Goal: Check status: Check status

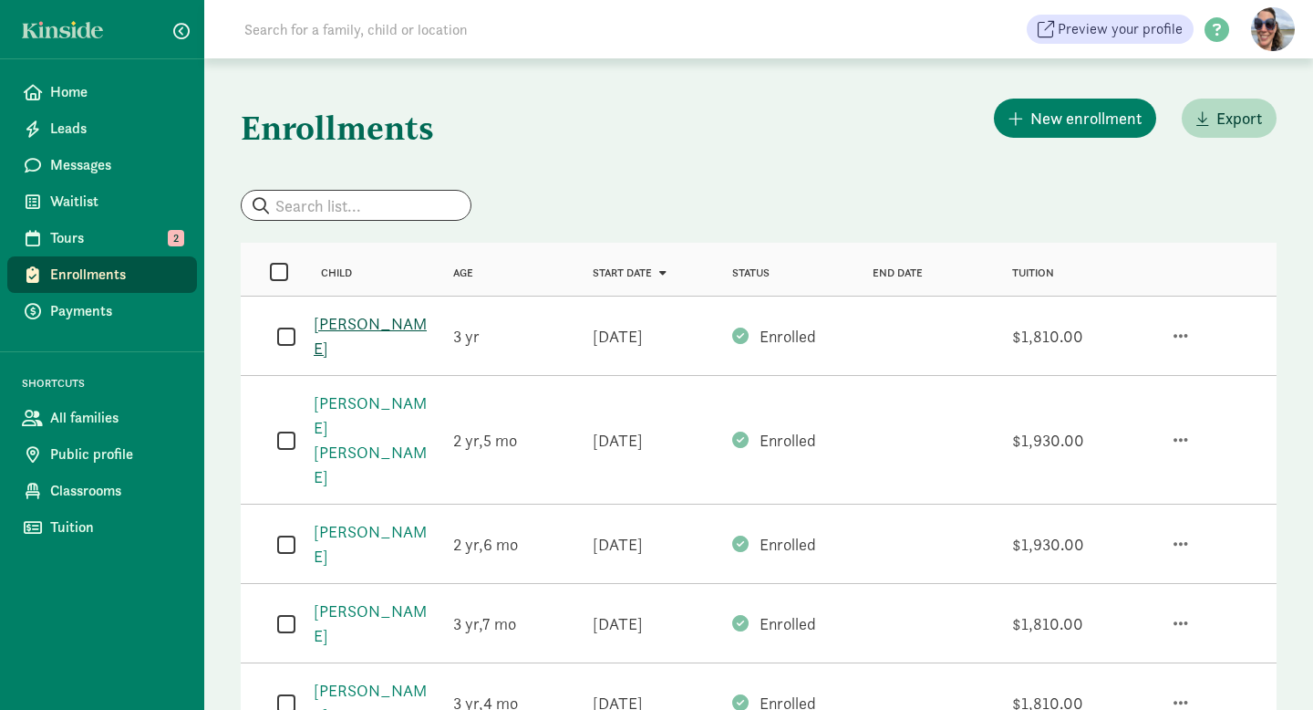
click at [348, 327] on link "[PERSON_NAME]" at bounding box center [370, 336] width 113 height 46
click at [372, 327] on link "[PERSON_NAME]" at bounding box center [370, 336] width 113 height 46
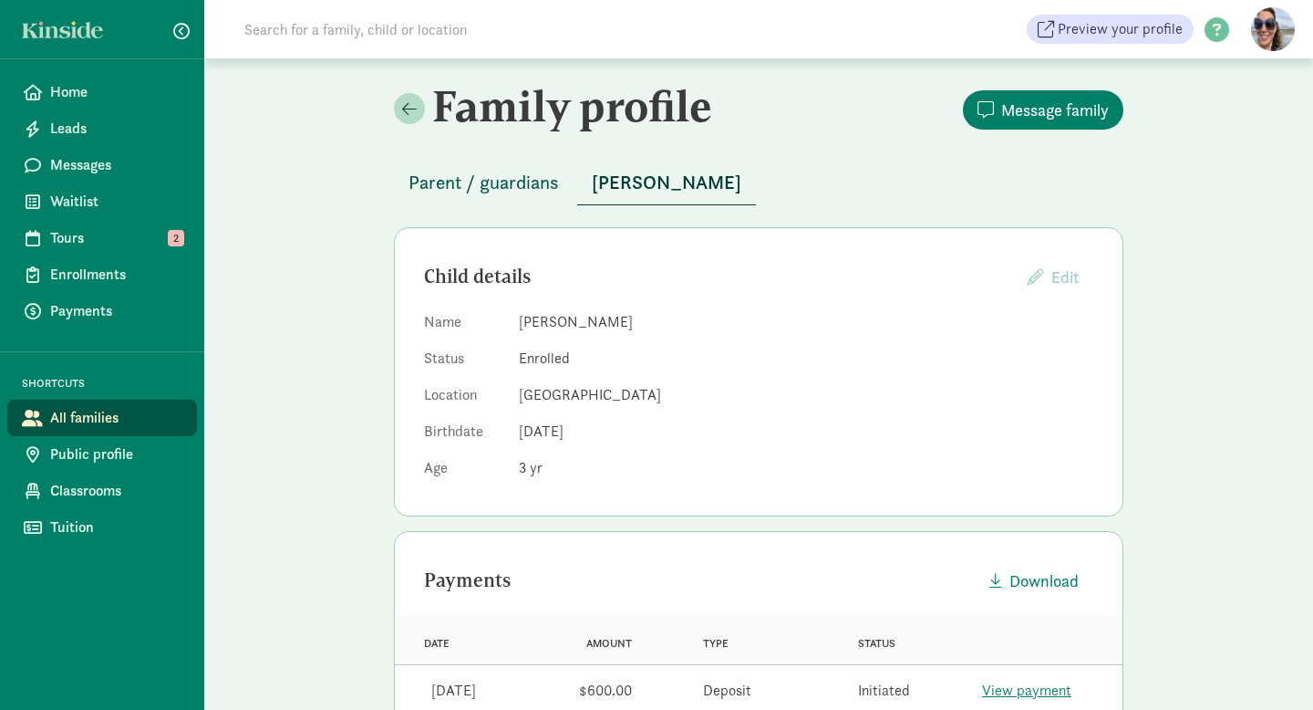
click at [493, 179] on span "Parent / guardians" at bounding box center [484, 182] width 150 height 29
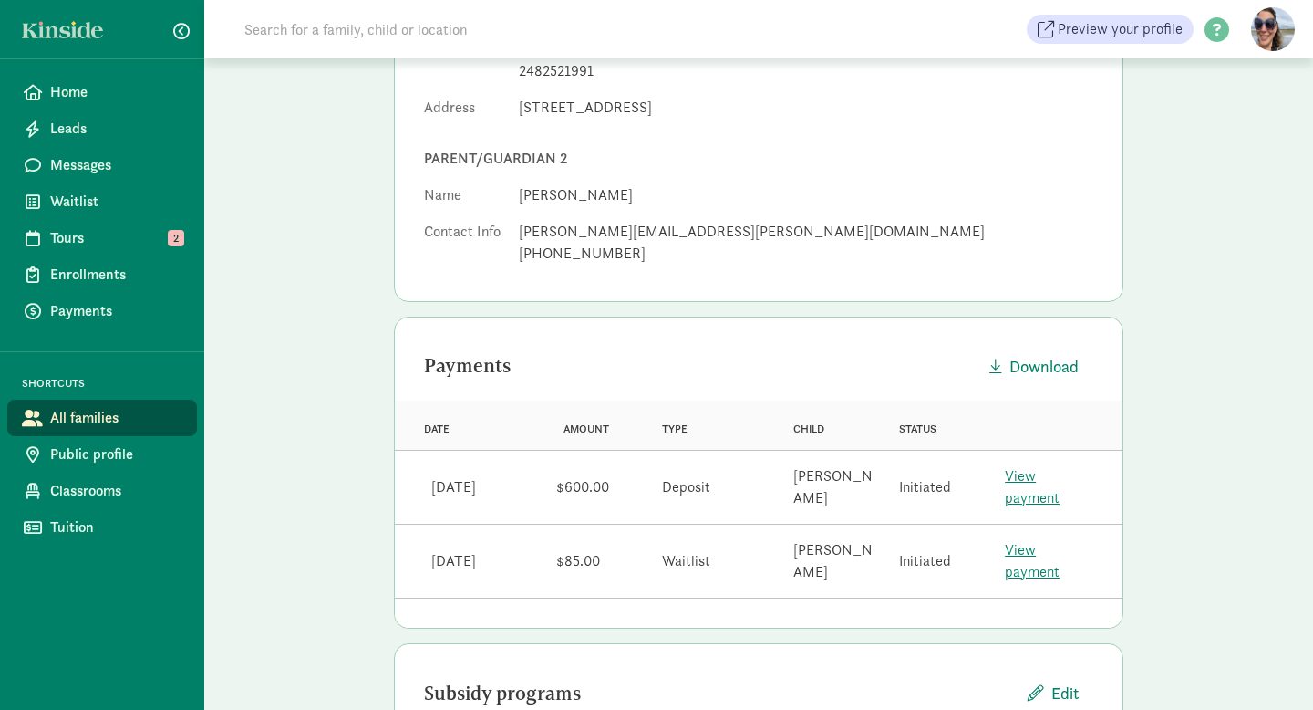
scroll to position [415, 0]
